Goal: Navigation & Orientation: Find specific page/section

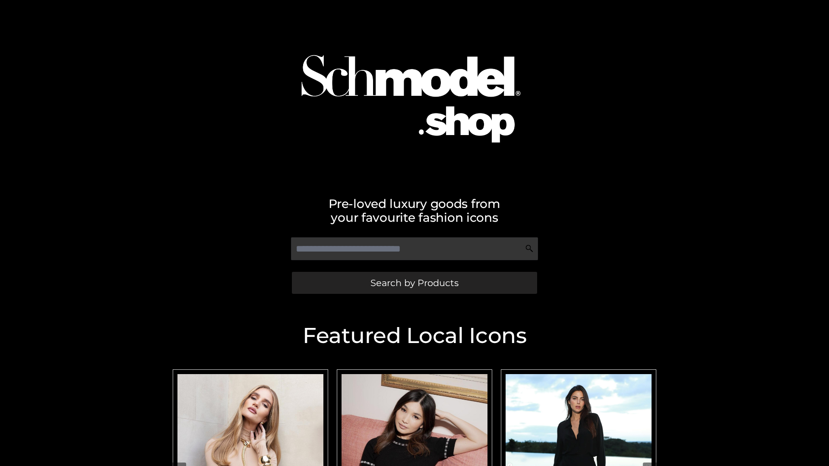
click at [414, 283] on span "Search by Products" at bounding box center [414, 282] width 88 height 9
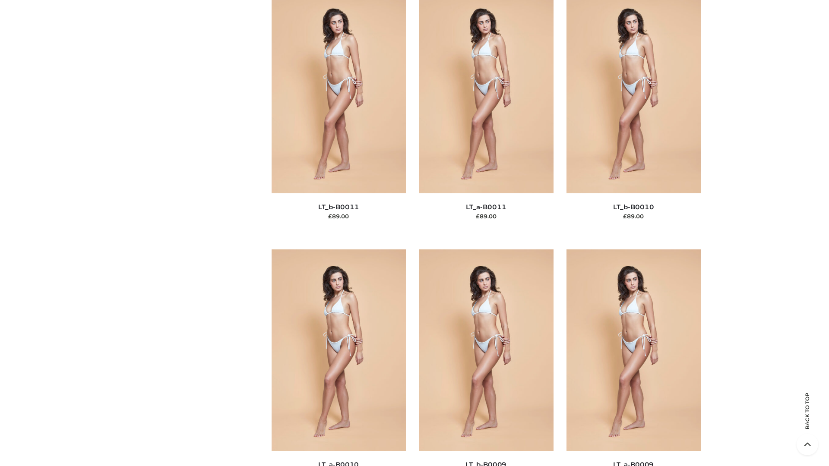
scroll to position [3878, 0]
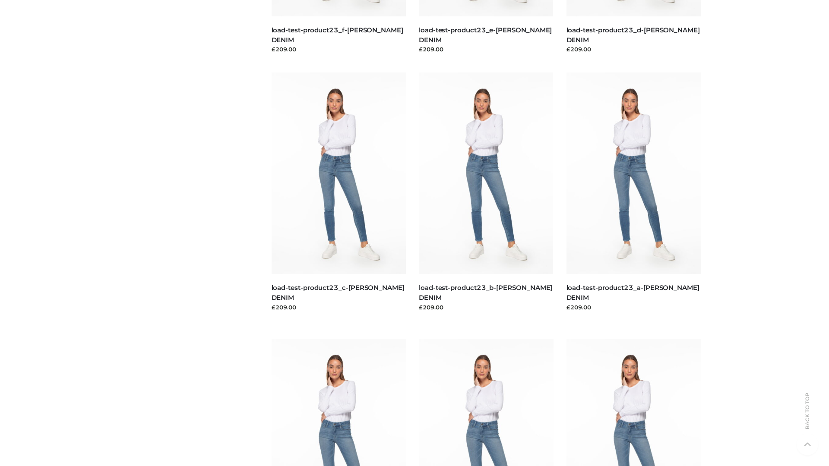
scroll to position [757, 0]
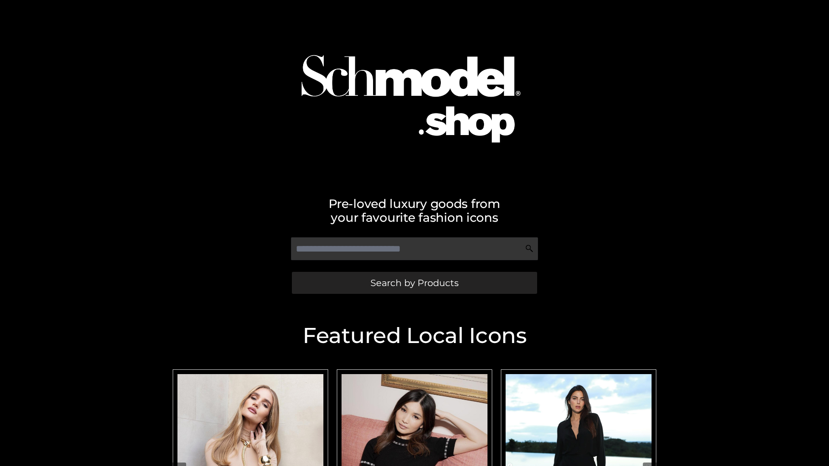
click at [414, 283] on span "Search by Products" at bounding box center [414, 282] width 88 height 9
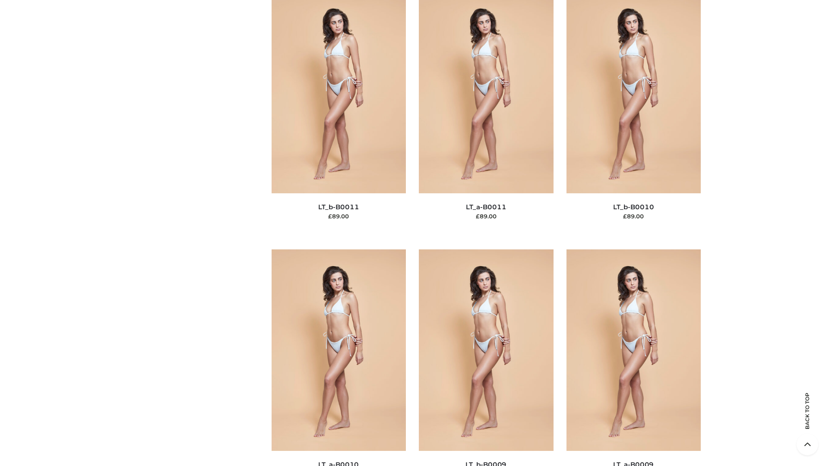
scroll to position [3878, 0]
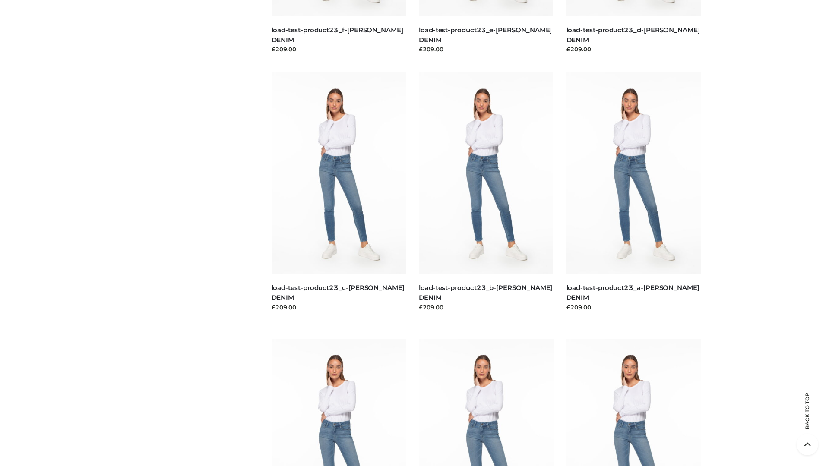
scroll to position [757, 0]
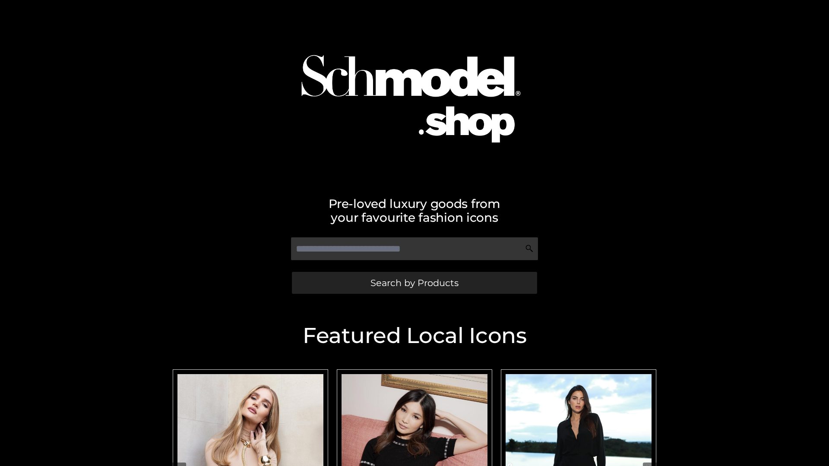
click at [414, 283] on span "Search by Products" at bounding box center [414, 282] width 88 height 9
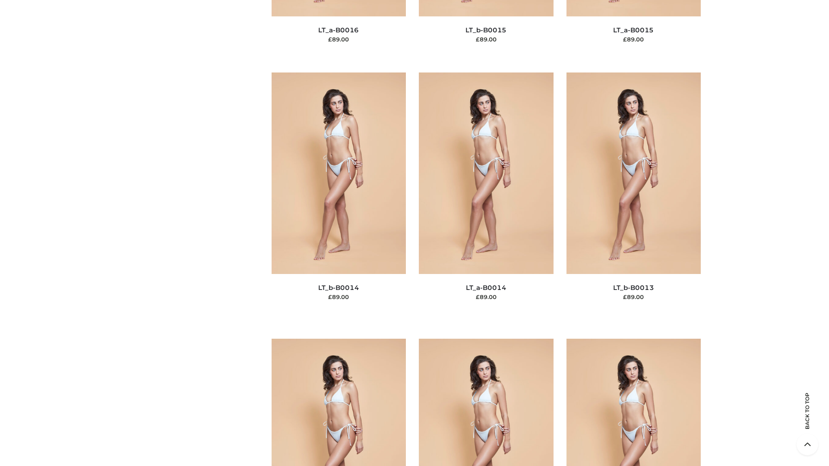
scroll to position [3071, 0]
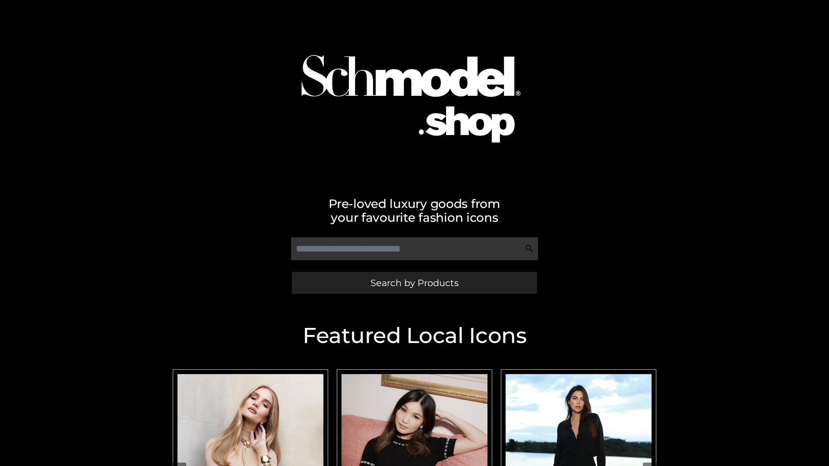
click at [414, 283] on span "Search by Products" at bounding box center [414, 282] width 88 height 9
